Goal: Find specific page/section: Find specific page/section

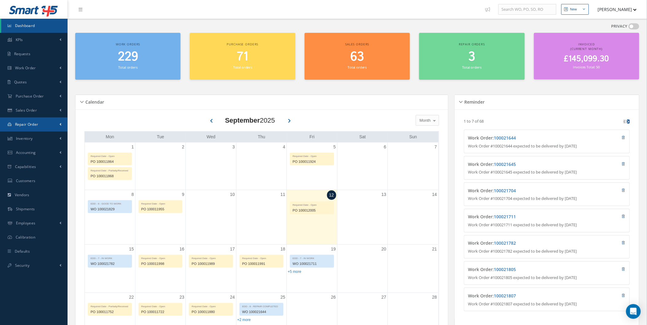
click at [12, 123] on link "Repair Order" at bounding box center [34, 125] width 68 height 14
click at [41, 133] on link "Repair Order" at bounding box center [34, 138] width 66 height 12
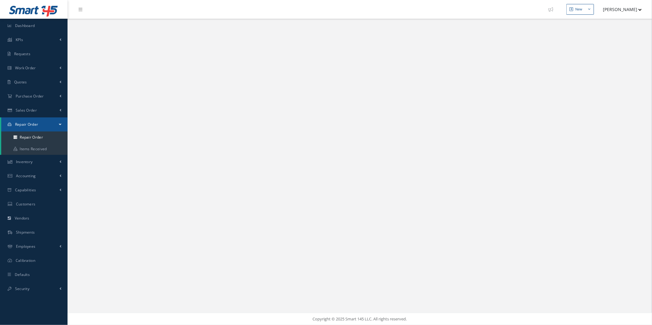
select select "25"
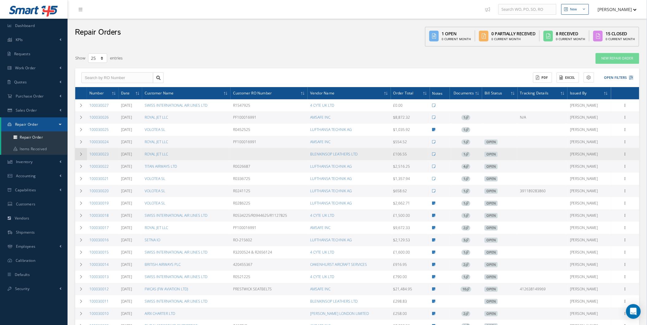
click at [80, 156] on icon at bounding box center [81, 154] width 4 height 4
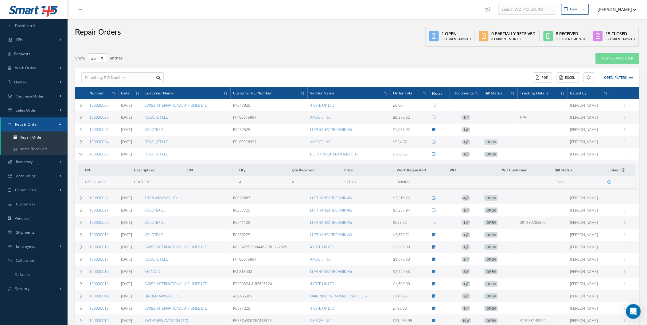
click at [506, 186] on td at bounding box center [526, 182] width 52 height 12
click at [628, 6] on button "[PERSON_NAME]" at bounding box center [614, 9] width 45 height 12
click at [619, 16] on link "Administration" at bounding box center [611, 20] width 49 height 10
